Goal: Task Accomplishment & Management: Manage account settings

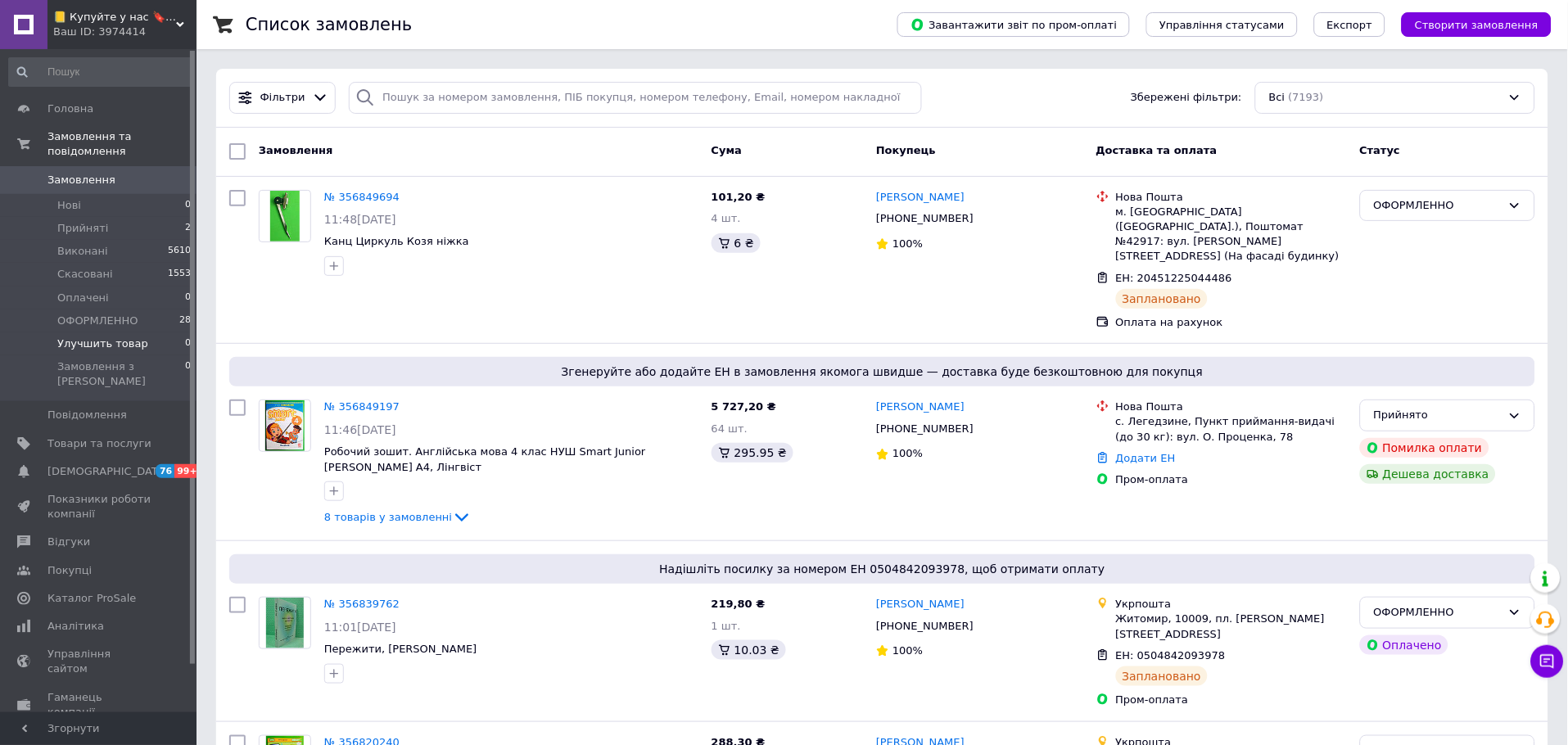
click at [146, 332] on li "Улучшить товар 0" at bounding box center [100, 344] width 201 height 23
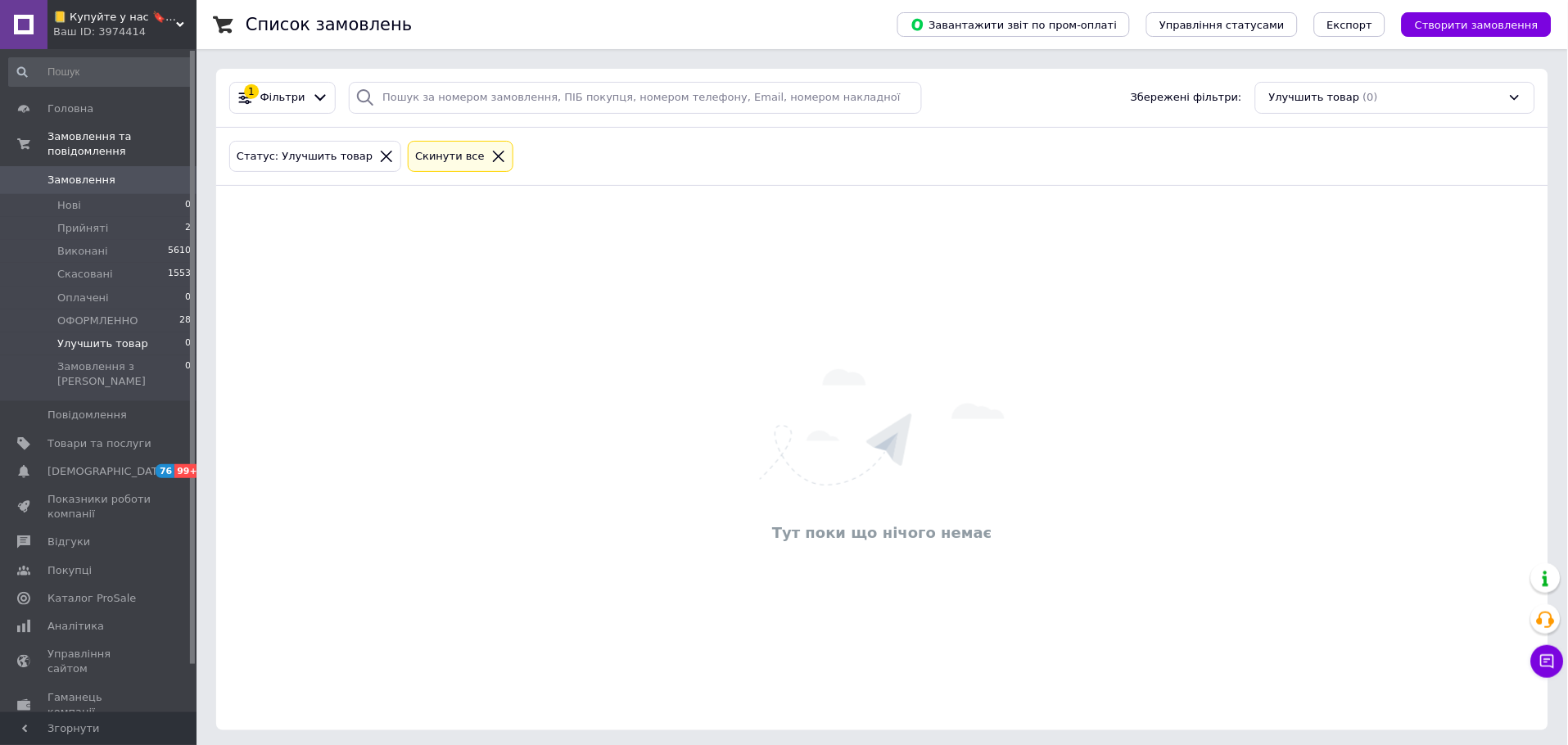
click at [176, 24] on icon at bounding box center [181, 25] width 8 height 8
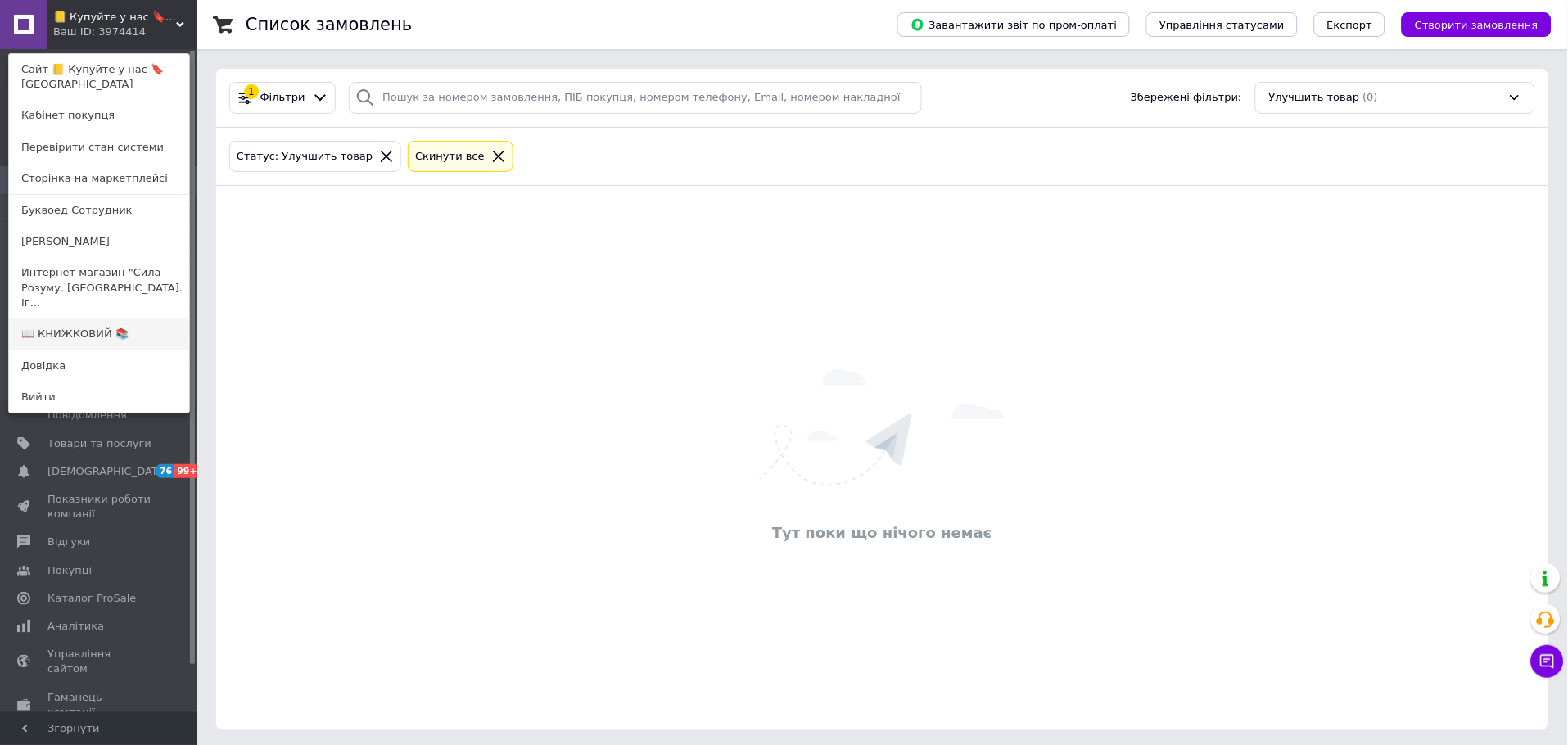
click at [124, 319] on link "📖 КНИЖКОВИЙ 📚" at bounding box center [99, 334] width 180 height 31
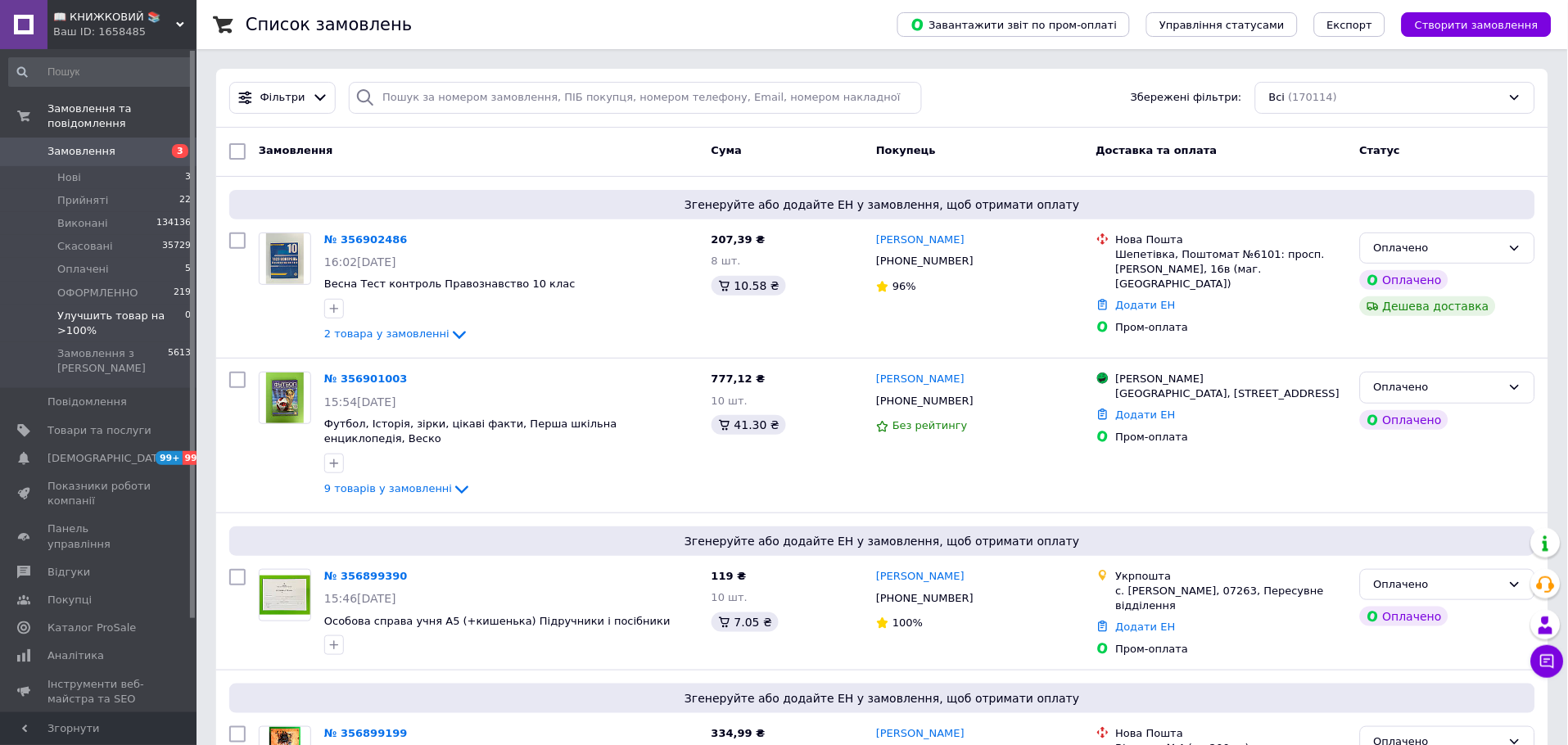
click at [131, 309] on span "Улучшить товар на >100%" at bounding box center [121, 323] width 127 height 29
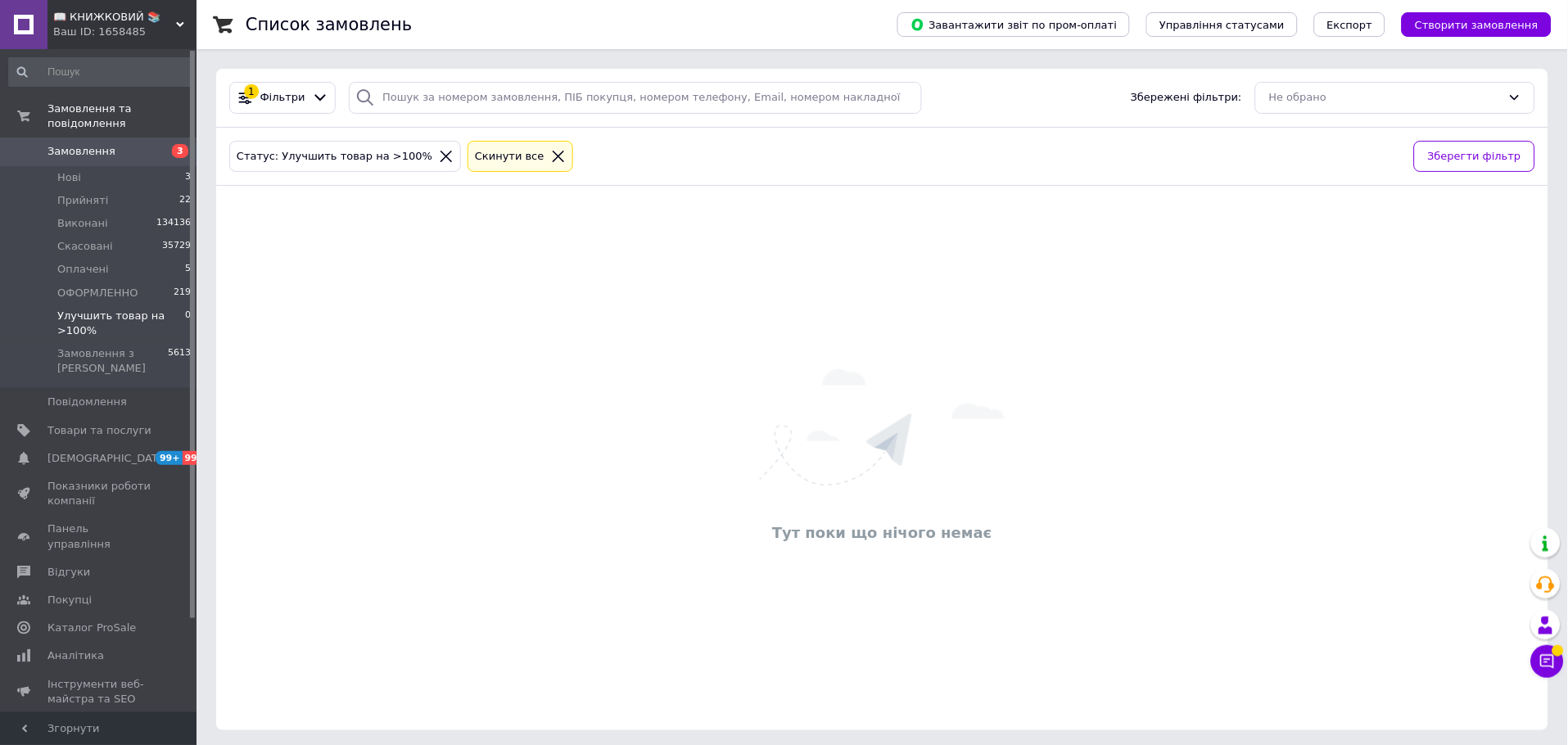
click at [660, 252] on div "Тут поки що нічого немає" at bounding box center [882, 458] width 1332 height 512
